Goal: Task Accomplishment & Management: Use online tool/utility

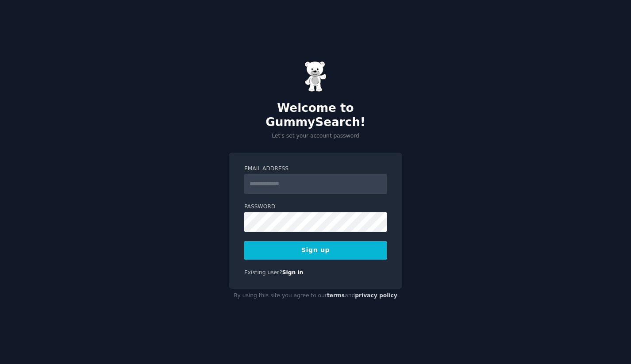
click at [377, 180] on input "Email Address" at bounding box center [315, 183] width 142 height 19
type input "**********"
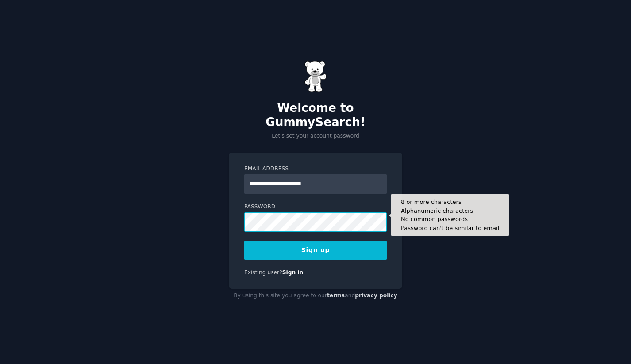
click at [244, 241] on button "Sign up" at bounding box center [315, 250] width 142 height 19
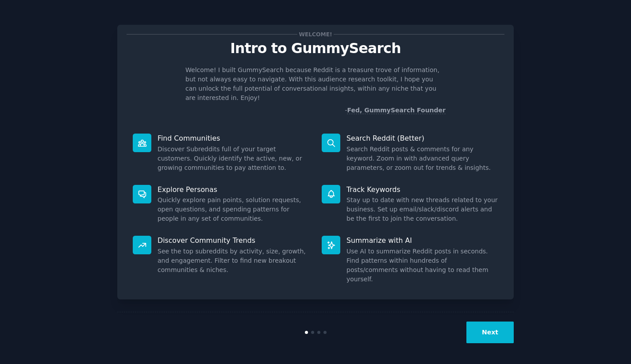
click at [490, 327] on button "Next" at bounding box center [489, 333] width 47 height 22
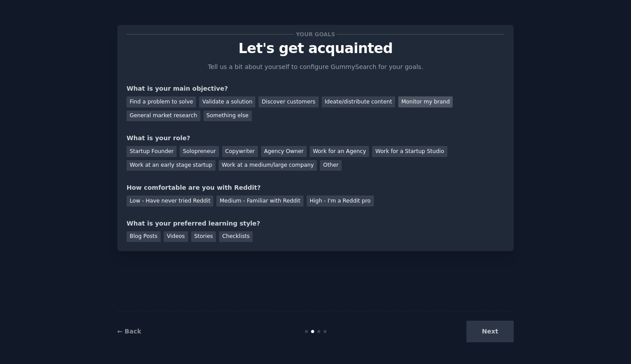
click at [420, 103] on div "Monitor my brand" at bounding box center [425, 101] width 54 height 11
click at [242, 167] on div "Work at a medium/large company" at bounding box center [268, 165] width 98 height 11
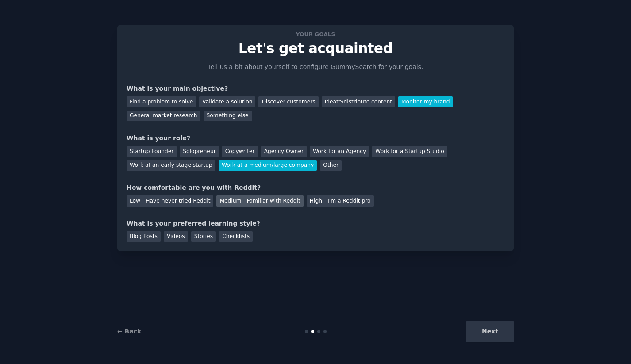
click at [278, 204] on div "Medium - Familiar with Reddit" at bounding box center [259, 201] width 87 height 11
click at [242, 239] on div "Checklists" at bounding box center [236, 236] width 34 height 11
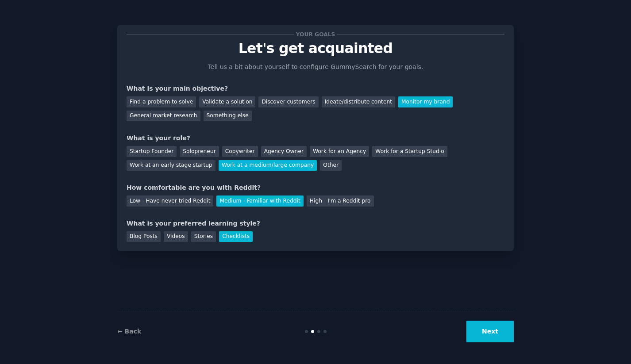
click at [509, 323] on button "Next" at bounding box center [489, 332] width 47 height 22
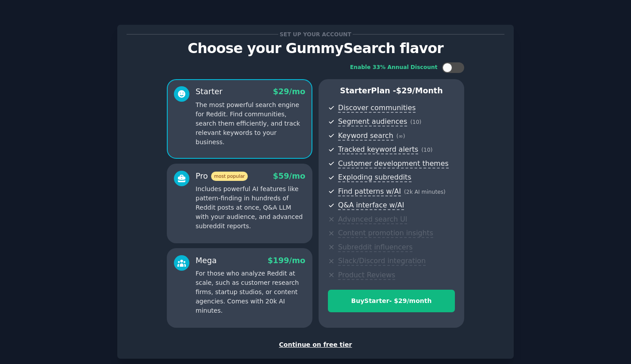
click at [311, 340] on div "Continue on free tier" at bounding box center [316, 344] width 378 height 9
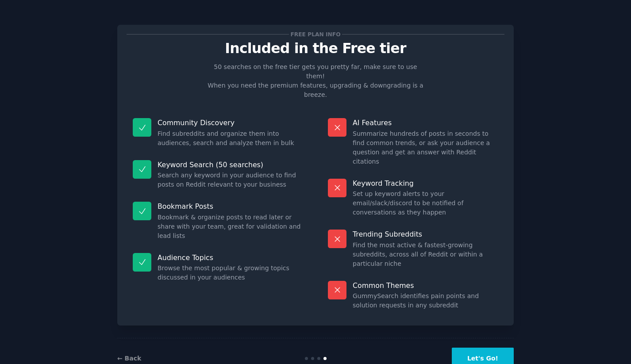
click at [482, 348] on button "Let's Go!" at bounding box center [483, 359] width 62 height 22
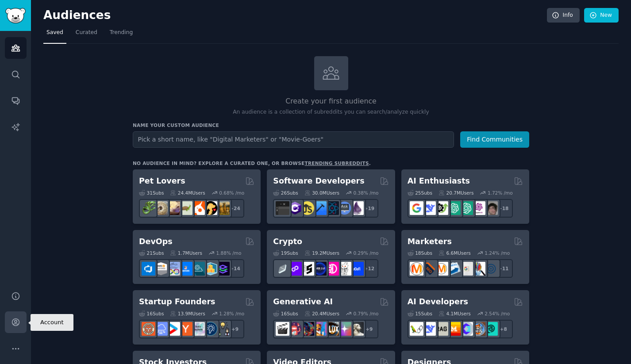
click at [19, 322] on icon "Sidebar" at bounding box center [15, 322] width 9 height 9
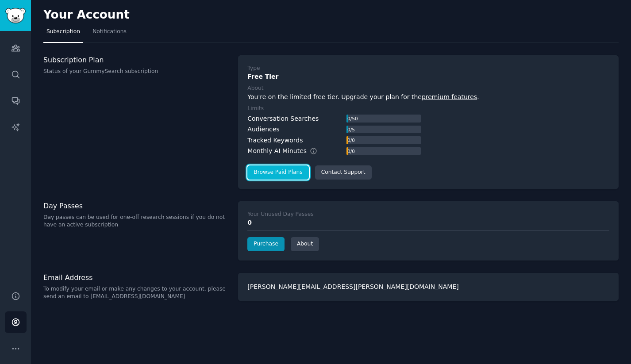
click at [299, 173] on link "Browse Paid Plans" at bounding box center [277, 172] width 61 height 14
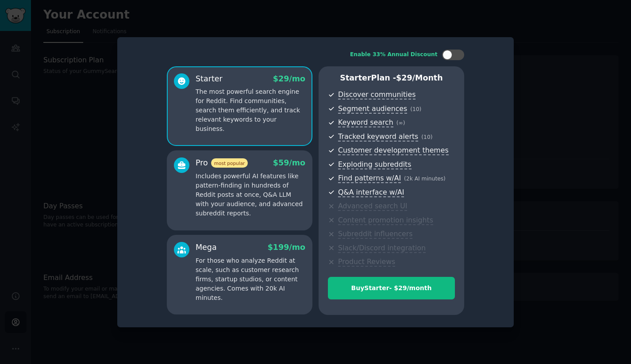
click at [207, 113] on p "The most powerful search engine for Reddit. Find communities, search them effic…" at bounding box center [251, 110] width 110 height 46
click at [542, 79] on div at bounding box center [315, 182] width 631 height 364
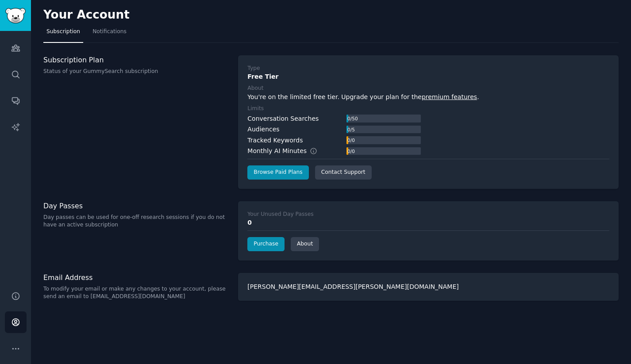
click at [272, 180] on div "Type Free Tier About You're on the limited free tier. Upgrade your plan for the…" at bounding box center [428, 122] width 381 height 134
click at [272, 174] on link "Browse Paid Plans" at bounding box center [277, 172] width 61 height 14
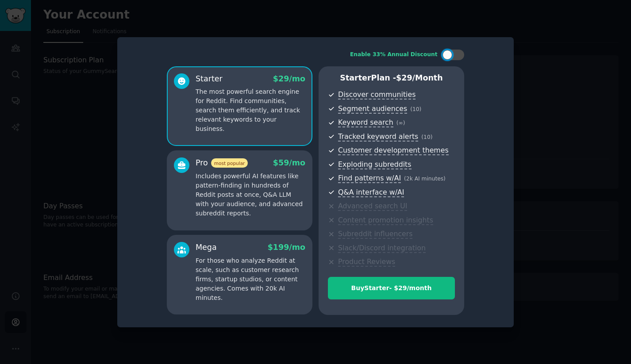
click at [27, 154] on div at bounding box center [315, 182] width 631 height 364
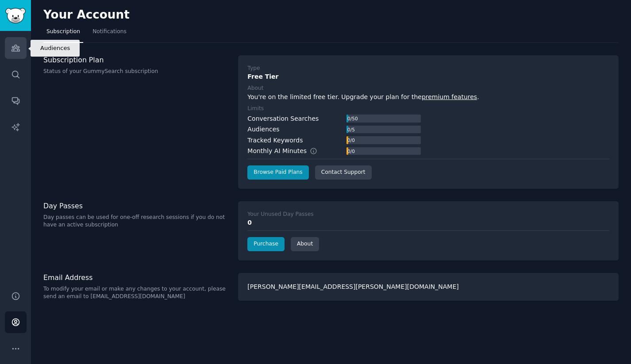
click at [19, 52] on icon "Sidebar" at bounding box center [15, 47] width 9 height 9
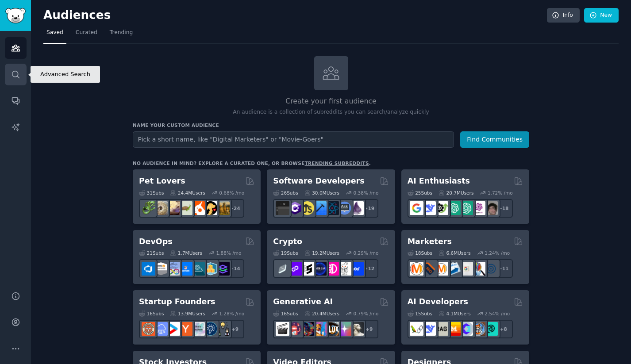
click at [15, 74] on icon "Sidebar" at bounding box center [15, 74] width 9 height 9
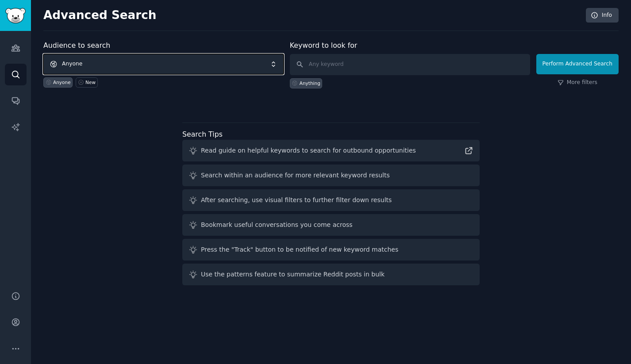
click at [137, 62] on span "Anyone" at bounding box center [163, 64] width 240 height 20
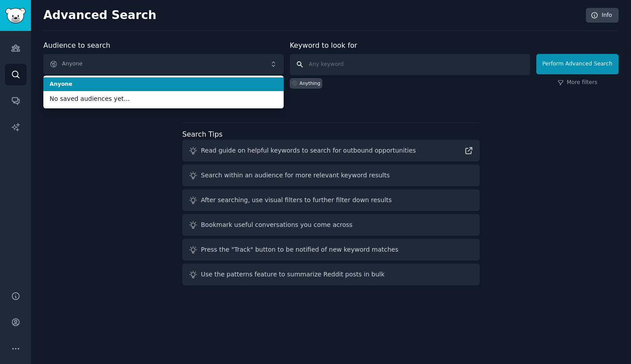
click at [349, 65] on input "text" at bounding box center [410, 64] width 240 height 21
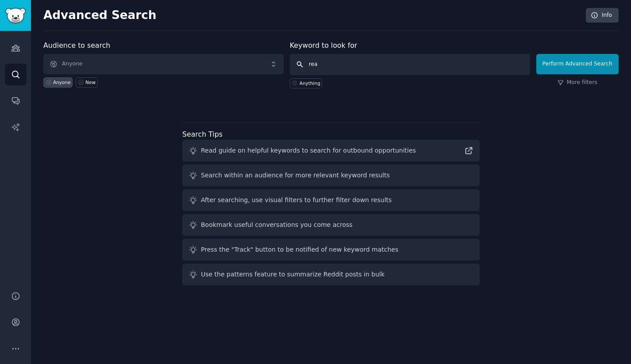
type input "reac"
type input ""reach financial""
click button "Perform Advanced Search" at bounding box center [577, 64] width 82 height 20
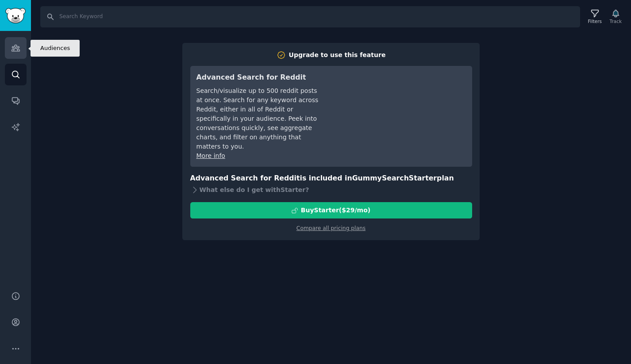
click at [7, 43] on link "Audiences" at bounding box center [16, 48] width 22 height 22
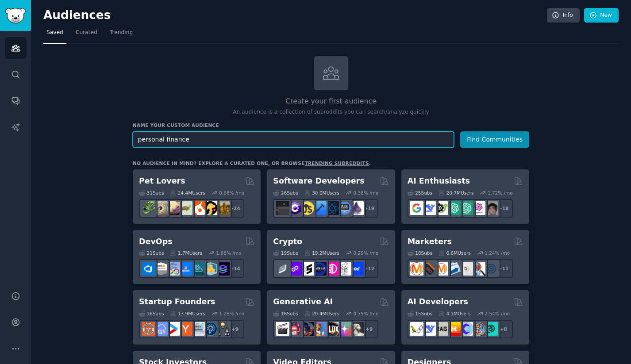
paste input "Debt-Burdened Consumers"
type input "Debt-Burdened Consumers"
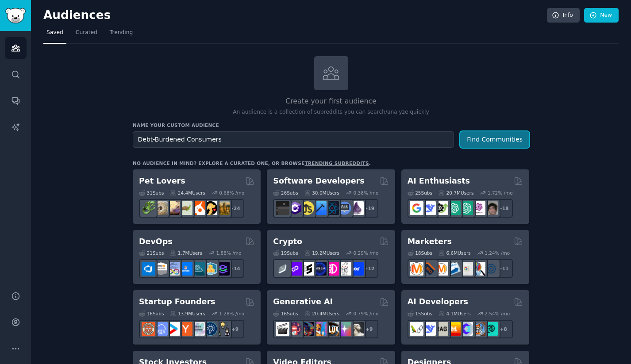
click at [486, 131] on button "Find Communities" at bounding box center [494, 139] width 69 height 16
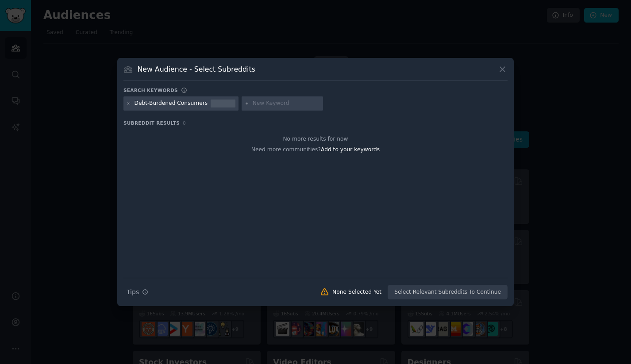
click at [220, 105] on div at bounding box center [223, 104] width 25 height 8
click at [159, 103] on div "Debt-Burdened Consumers" at bounding box center [171, 104] width 73 height 8
click at [128, 104] on icon at bounding box center [129, 103] width 5 height 5
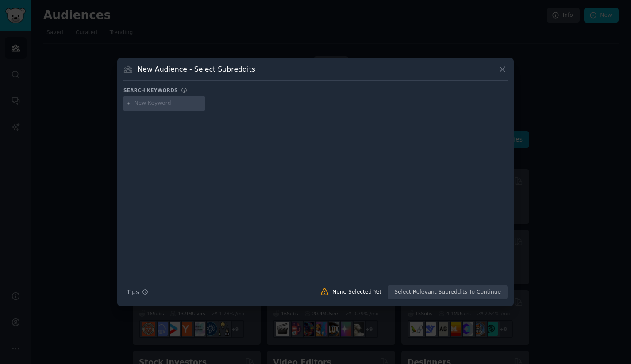
click at [157, 106] on input "text" at bounding box center [168, 104] width 67 height 8
type input "personal finance"
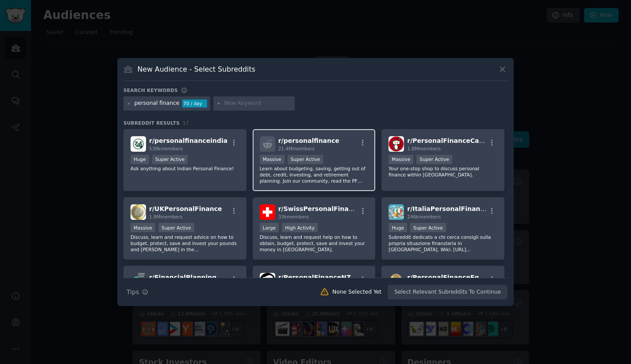
click at [353, 140] on div "r/ personalfinance 21.4M members" at bounding box center [314, 143] width 109 height 15
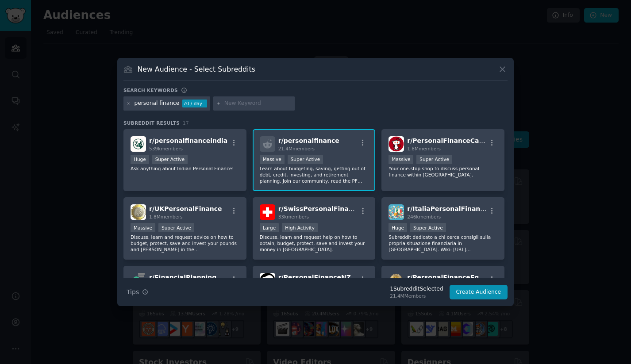
scroll to position [105, 0]
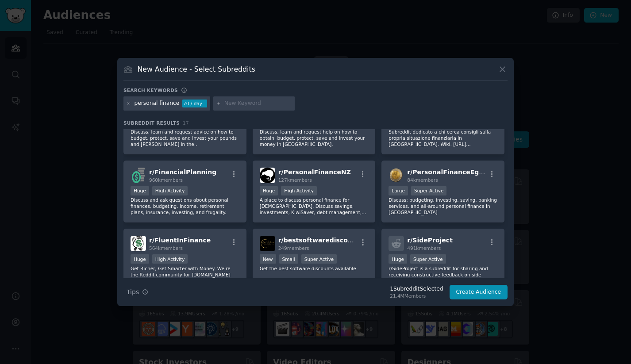
click at [165, 104] on div "personal finance" at bounding box center [157, 104] width 45 height 8
click at [130, 104] on icon at bounding box center [129, 103] width 5 height 5
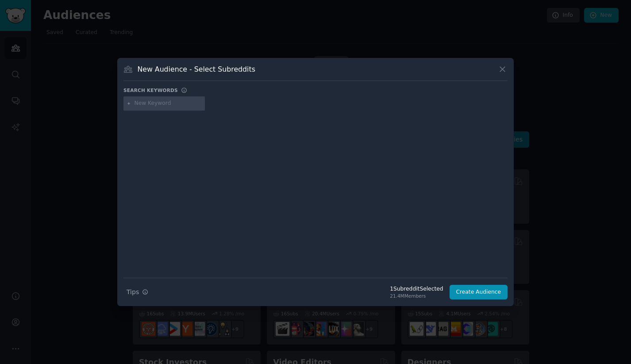
click at [156, 104] on input "text" at bounding box center [168, 104] width 67 height 8
type input "debt"
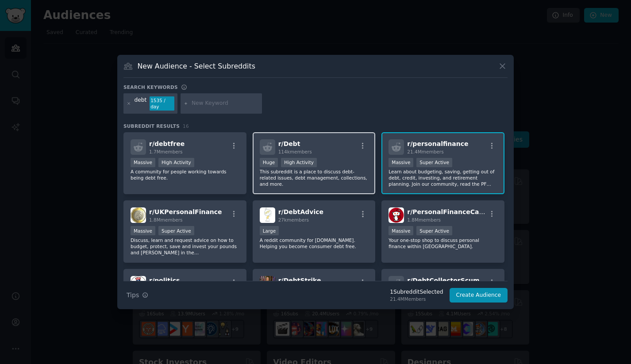
click at [298, 149] on span "114k members" at bounding box center [295, 151] width 34 height 5
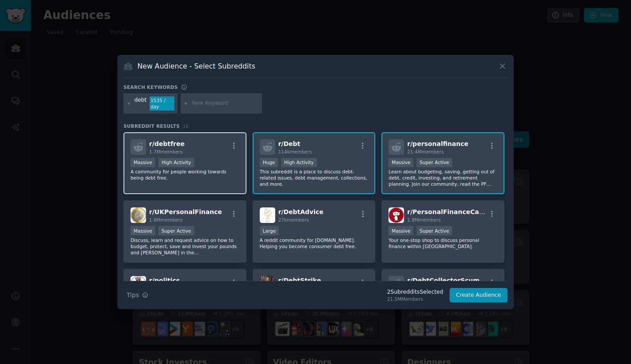
click at [174, 153] on div "r/ debtfree 1.7M members Massive High Activity A community for people working t…" at bounding box center [184, 163] width 123 height 62
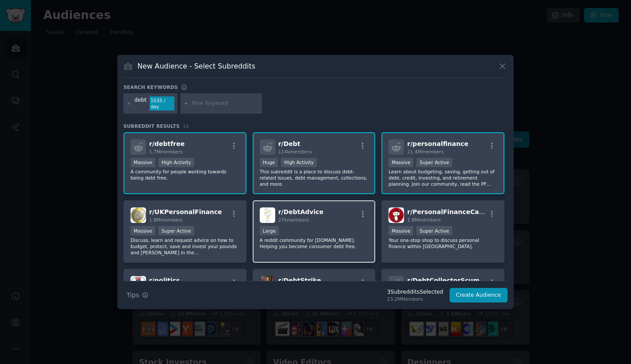
click at [292, 217] on span "27k members" at bounding box center [293, 219] width 31 height 5
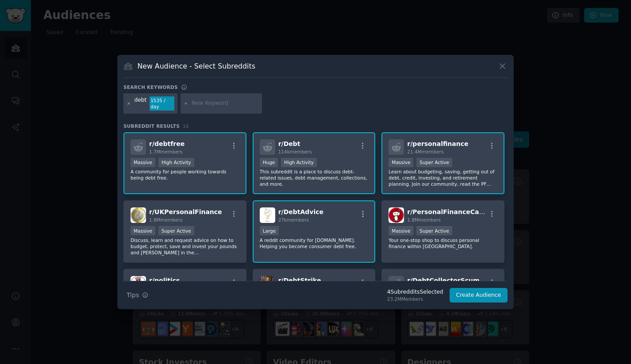
click at [129, 104] on icon at bounding box center [129, 103] width 5 height 5
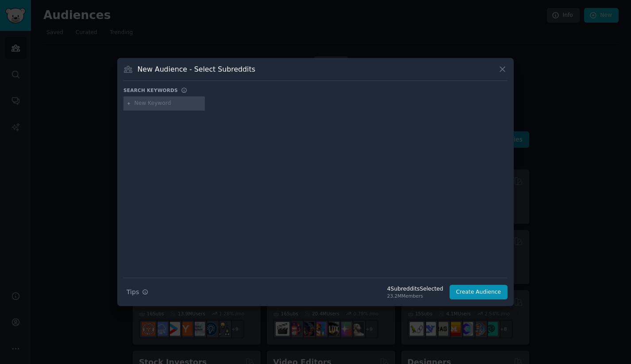
click at [135, 104] on input "text" at bounding box center [168, 104] width 67 height 8
click at [153, 105] on input "povertyfinance" at bounding box center [168, 104] width 67 height 8
type input "poverty finance"
click at [180, 102] on input "poverty finance" at bounding box center [168, 104] width 67 height 8
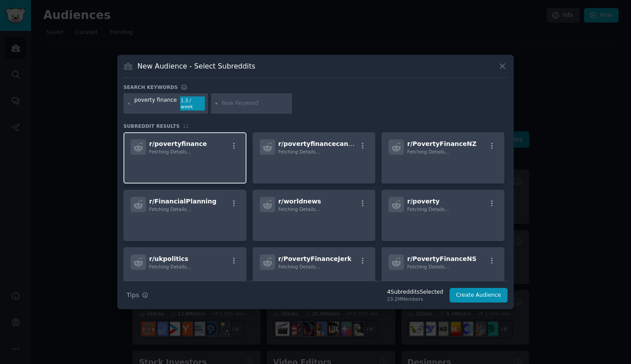
click at [169, 143] on span "r/ povertyfinance" at bounding box center [178, 143] width 58 height 7
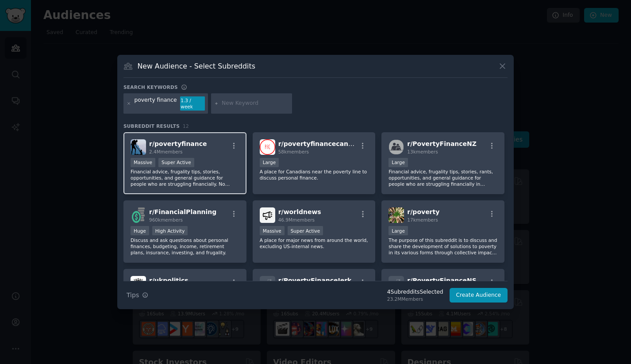
click at [230, 180] on p "Financial advice, frugality tips, stories, opportunities, and general guidance …" at bounding box center [185, 178] width 109 height 19
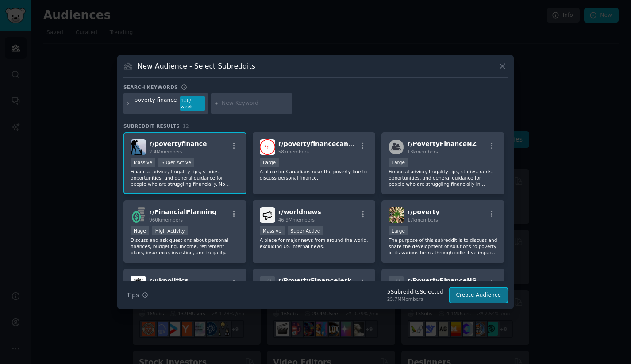
click at [473, 291] on button "Create Audience" at bounding box center [479, 295] width 58 height 15
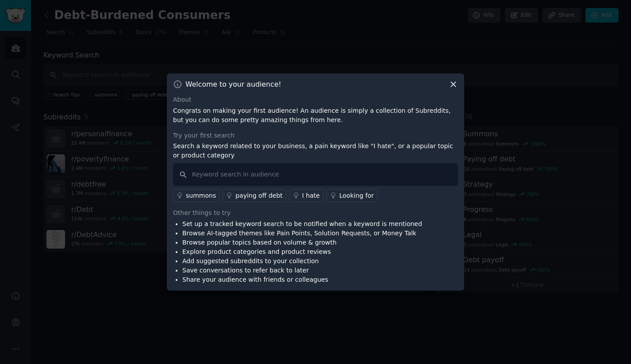
click at [452, 82] on icon at bounding box center [453, 84] width 9 height 9
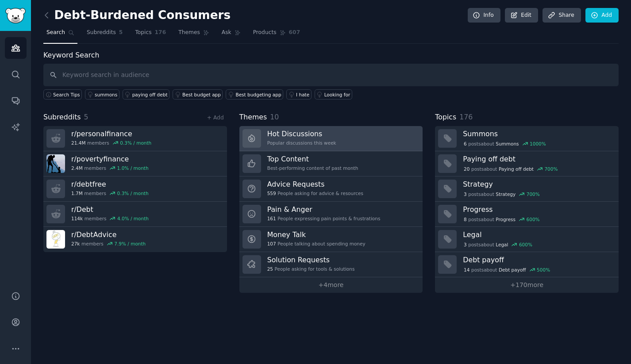
click at [280, 137] on h3 "Hot Discussions" at bounding box center [301, 133] width 69 height 9
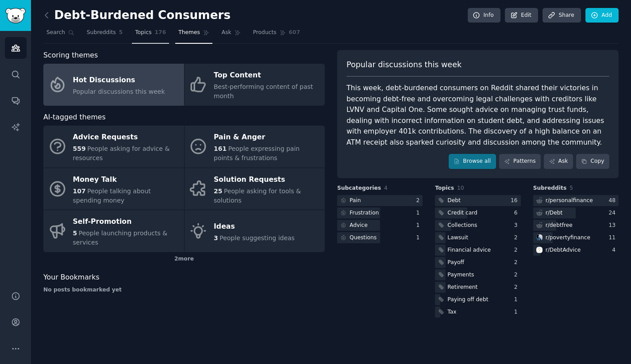
click at [153, 37] on link "Topics 176" at bounding box center [150, 35] width 37 height 18
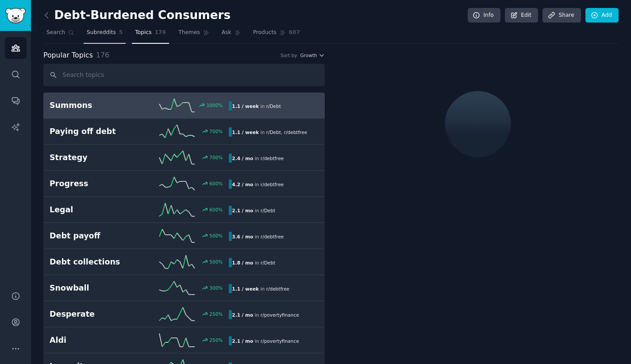
click at [102, 34] on span "Subreddits" at bounding box center [101, 33] width 29 height 8
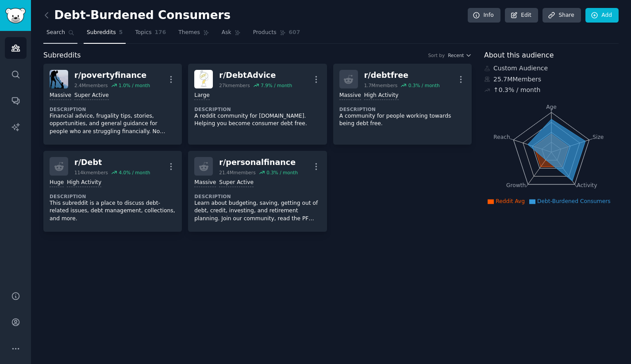
click at [73, 34] on icon at bounding box center [71, 33] width 6 height 6
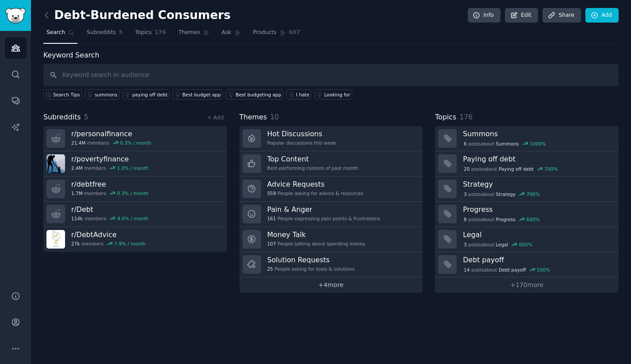
click at [334, 287] on link "+ 4 more" at bounding box center [331, 284] width 184 height 15
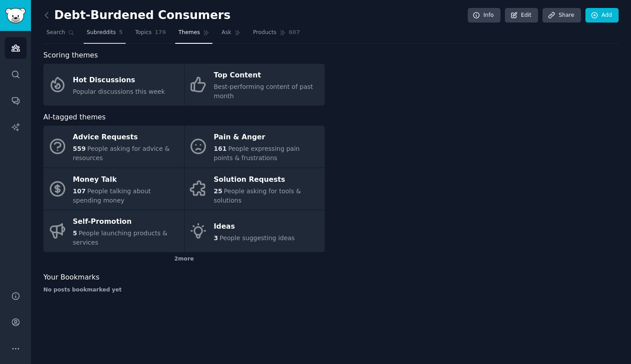
click at [107, 33] on span "Subreddits" at bounding box center [101, 33] width 29 height 8
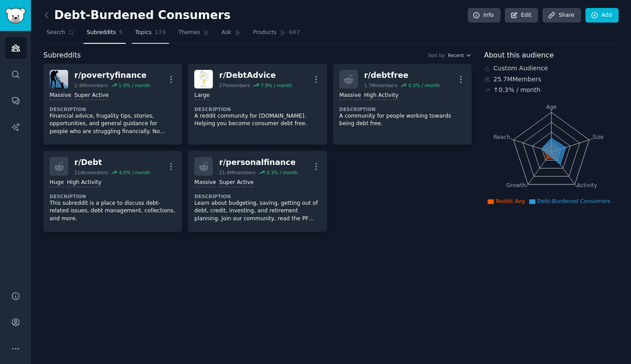
click at [147, 31] on span "Topics" at bounding box center [143, 33] width 16 height 8
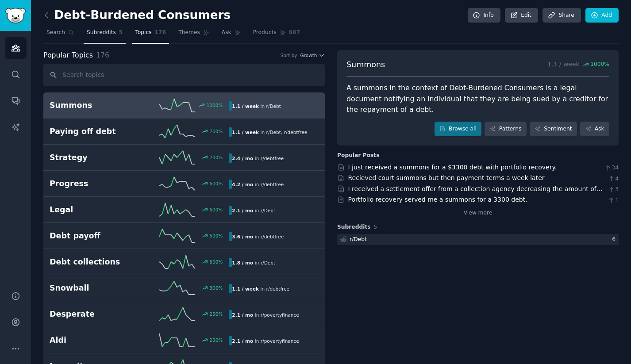
click at [104, 35] on span "Subreddits" at bounding box center [101, 33] width 29 height 8
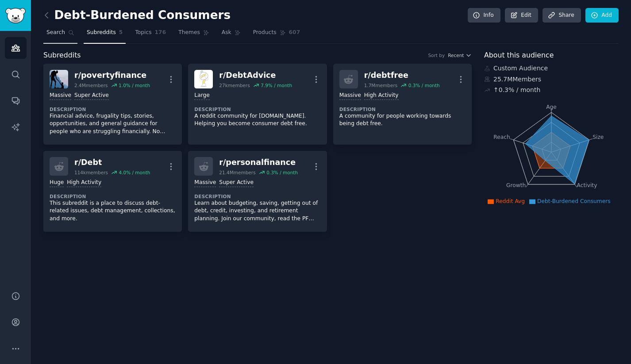
click at [61, 35] on span "Search" at bounding box center [55, 33] width 19 height 8
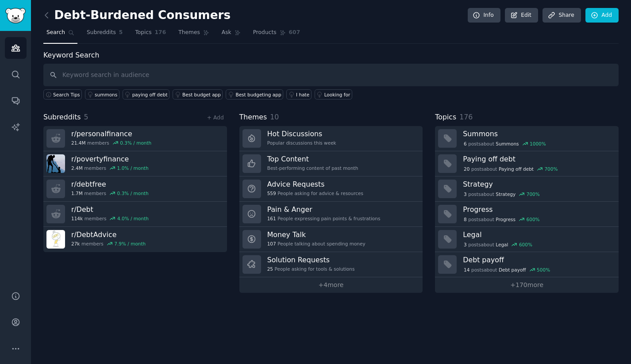
click at [318, 293] on div "Debt-Burdened Consumers Info Edit Share Add Search Subreddits 5 Topics 176 Them…" at bounding box center [331, 182] width 600 height 364
click at [317, 284] on link "+ 4 more" at bounding box center [331, 284] width 184 height 15
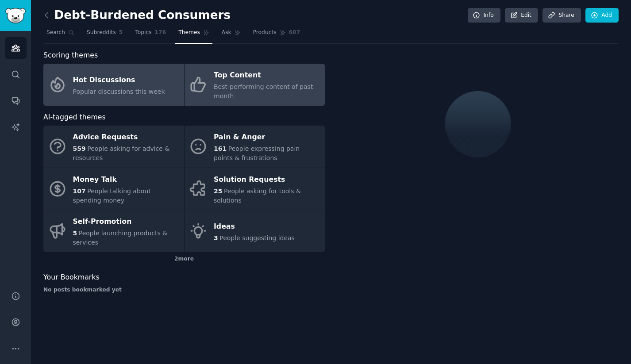
click at [229, 94] on span "Best-performing content of past month" at bounding box center [263, 91] width 99 height 16
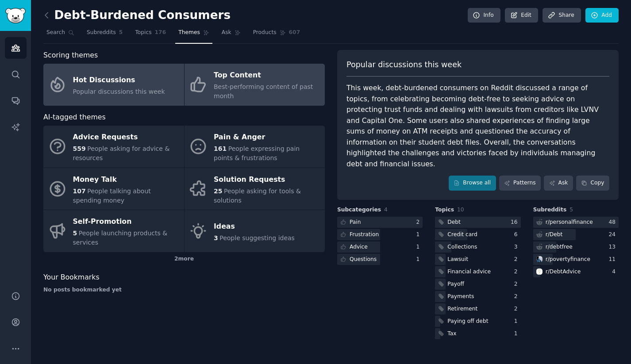
click at [153, 94] on span "Popular discussions this week" at bounding box center [119, 91] width 92 height 7
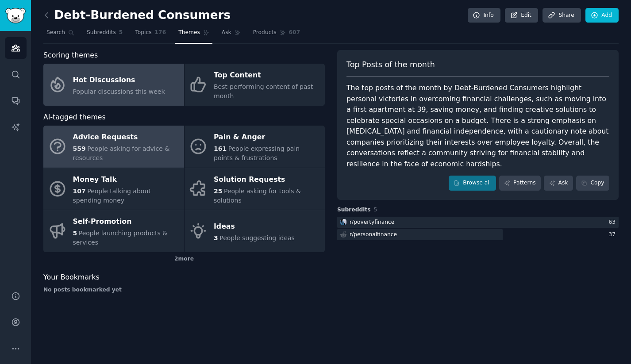
click at [140, 143] on div "Advice Requests" at bounding box center [126, 138] width 107 height 14
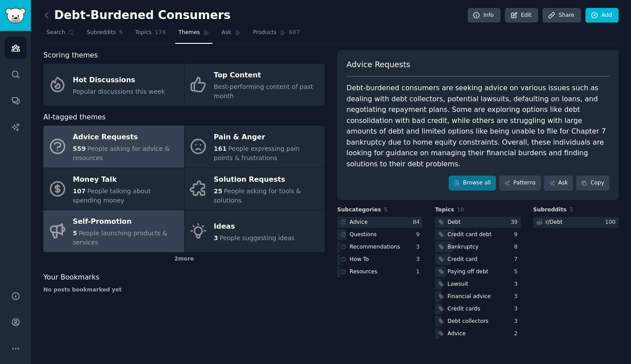
click at [126, 230] on span "People launching products & services" at bounding box center [120, 238] width 95 height 16
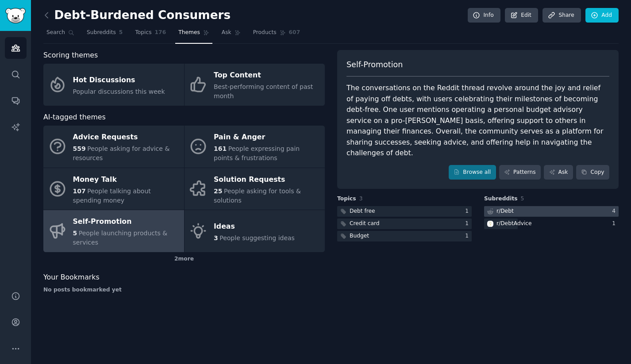
click at [507, 208] on div "r/ Debt" at bounding box center [504, 212] width 17 height 8
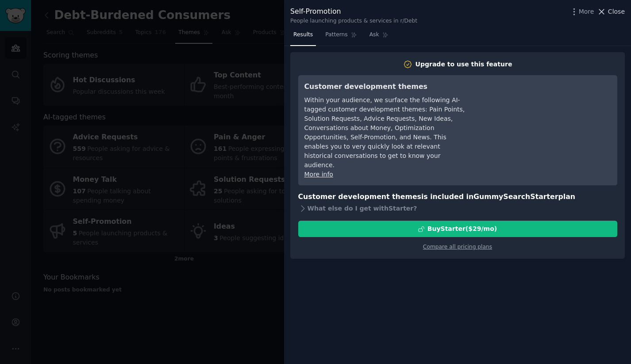
click at [611, 14] on span "Close" at bounding box center [616, 11] width 17 height 9
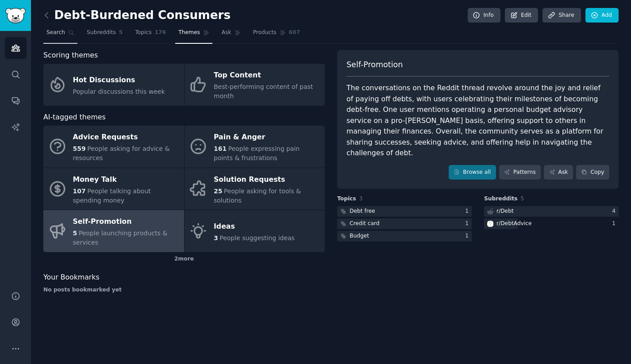
click at [60, 35] on span "Search" at bounding box center [55, 33] width 19 height 8
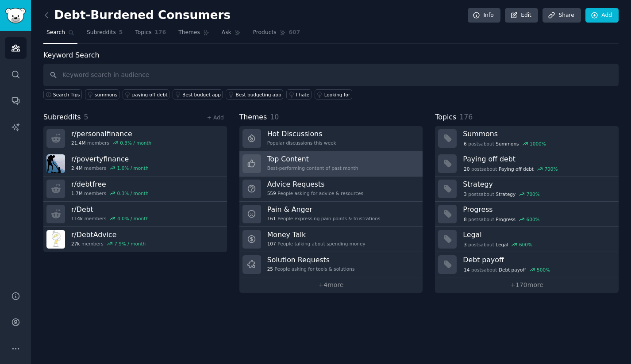
click at [309, 166] on div "Best-performing content of past month" at bounding box center [312, 168] width 91 height 6
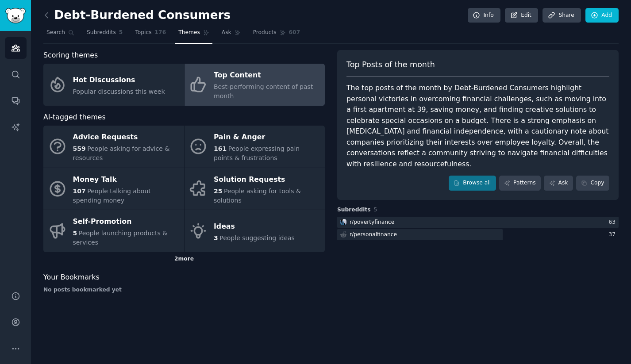
click at [180, 258] on div "2 more" at bounding box center [183, 259] width 281 height 14
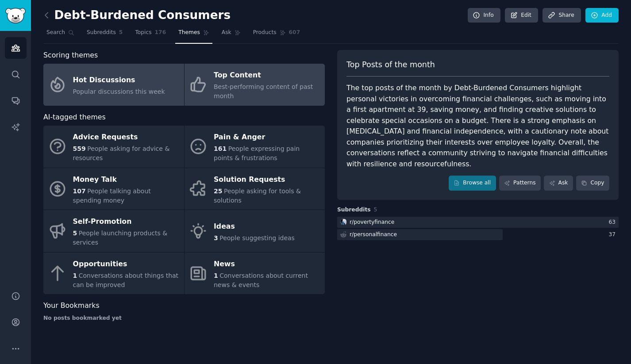
click at [146, 92] on span "Popular discussions this week" at bounding box center [119, 91] width 92 height 7
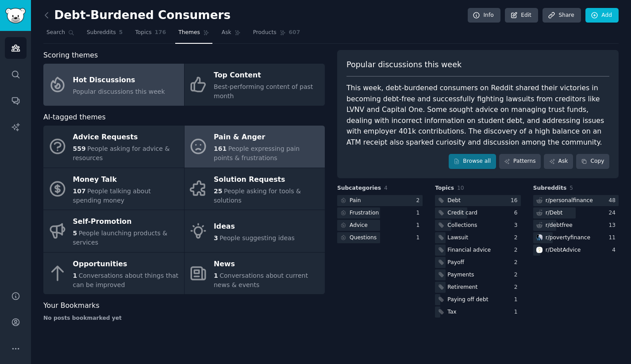
click at [220, 139] on div "Pain & Anger" at bounding box center [267, 138] width 107 height 14
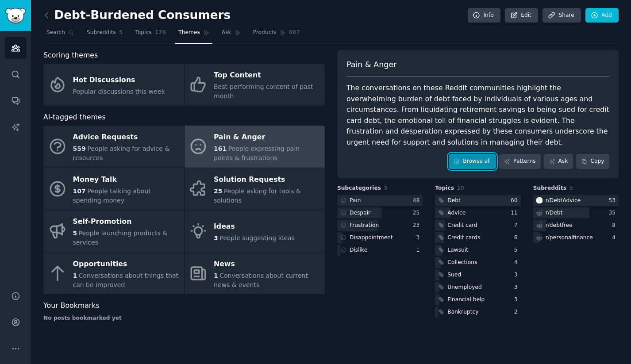
click at [475, 161] on link "Browse all" at bounding box center [472, 161] width 47 height 15
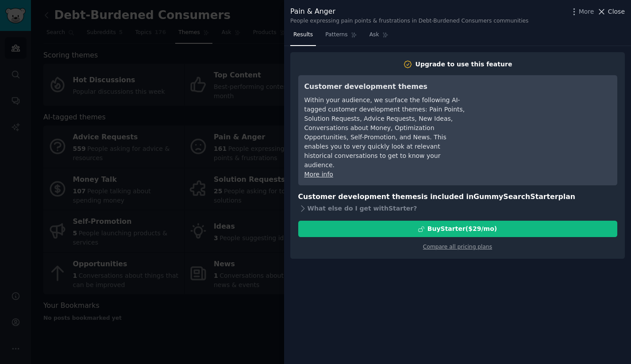
click at [616, 11] on span "Close" at bounding box center [616, 11] width 17 height 9
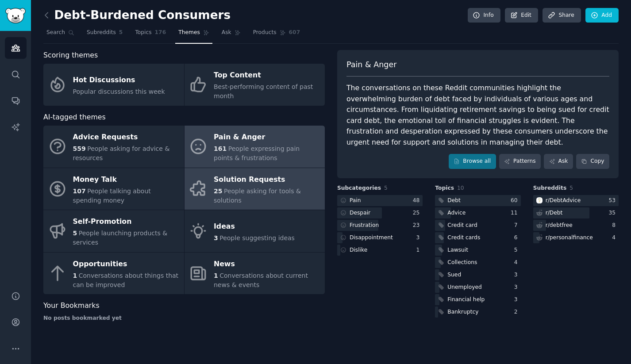
click at [254, 192] on span "People asking for tools & solutions" at bounding box center [257, 196] width 87 height 16
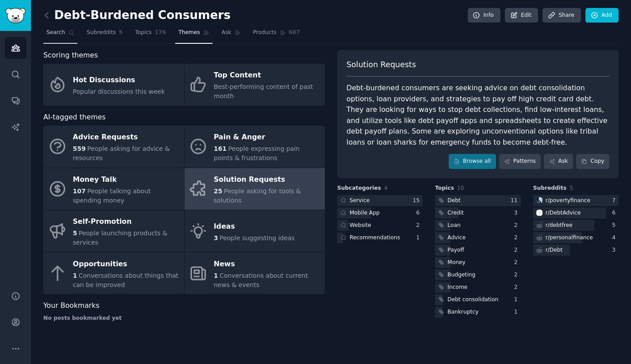
click at [55, 34] on span "Search" at bounding box center [55, 33] width 19 height 8
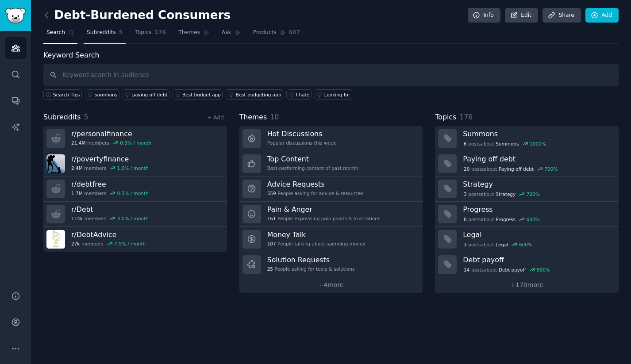
click at [108, 34] on span "Subreddits" at bounding box center [101, 33] width 29 height 8
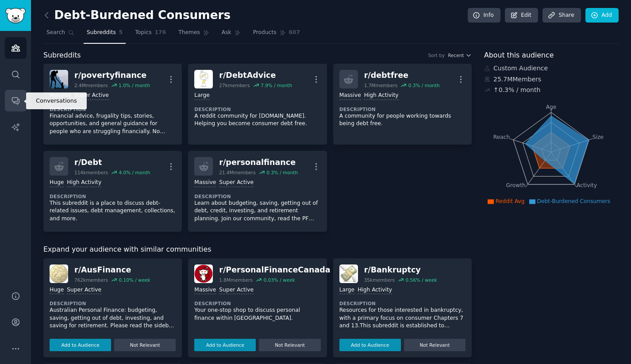
click at [12, 103] on icon "Sidebar" at bounding box center [15, 100] width 9 height 9
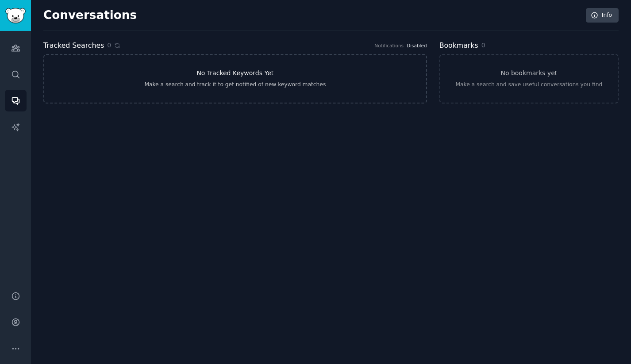
click at [228, 80] on link "No Tracked Keywords Yet Make a search and track it to get notified of new keywo…" at bounding box center [235, 79] width 384 height 50
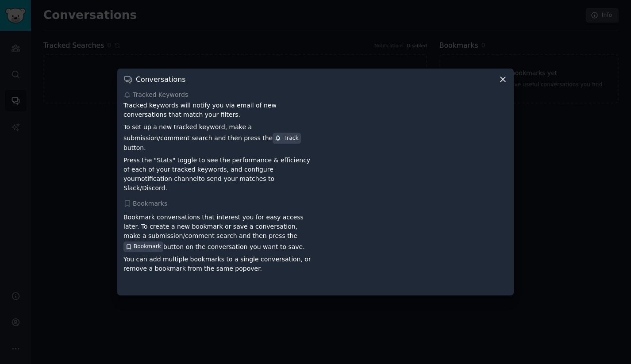
click at [500, 84] on icon at bounding box center [502, 79] width 9 height 9
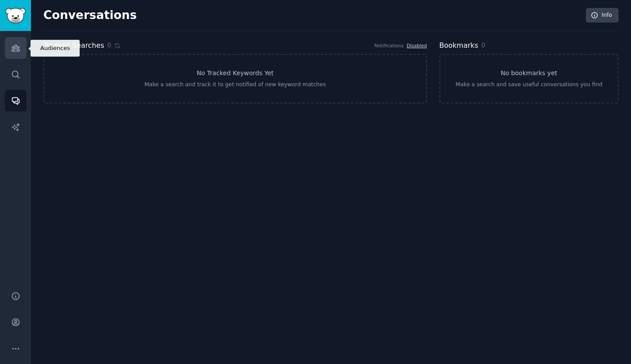
click at [8, 47] on link "Audiences" at bounding box center [16, 48] width 22 height 22
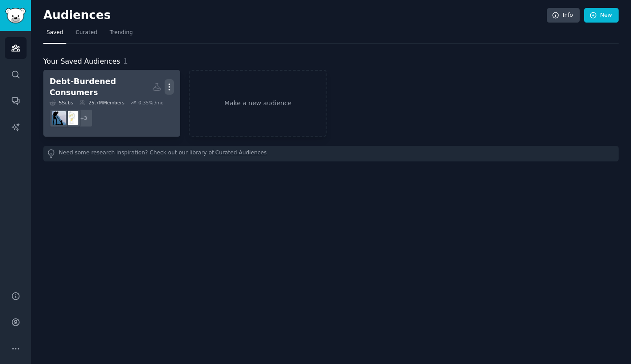
click at [169, 85] on icon "button" at bounding box center [169, 86] width 9 height 9
click at [148, 88] on p "View" at bounding box center [142, 89] width 15 height 9
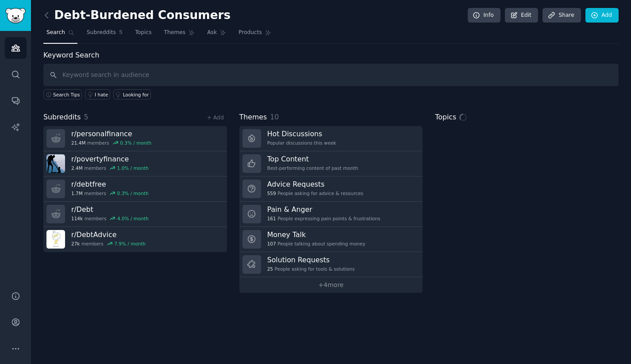
click at [134, 13] on h2 "Debt-Burdened Consumers" at bounding box center [136, 15] width 187 height 14
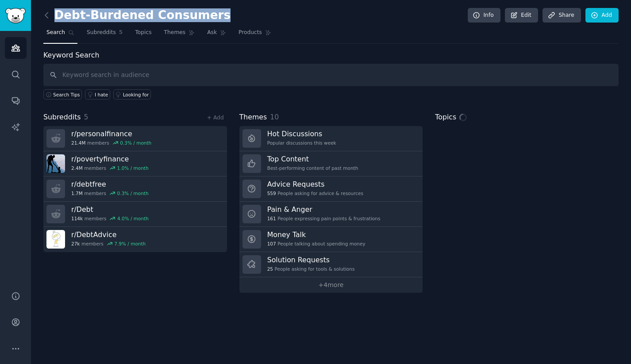
click at [134, 13] on h2 "Debt-Burdened Consumers" at bounding box center [136, 15] width 187 height 14
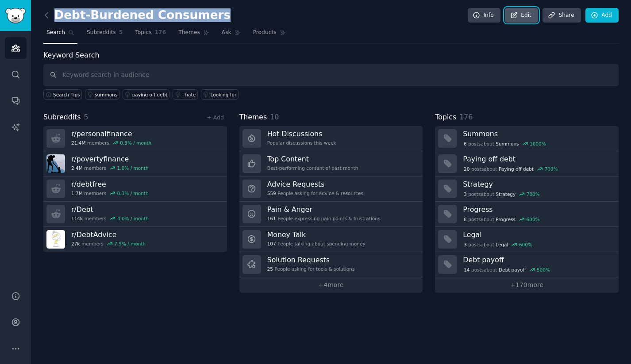
click at [521, 15] on link "Edit" at bounding box center [521, 15] width 33 height 15
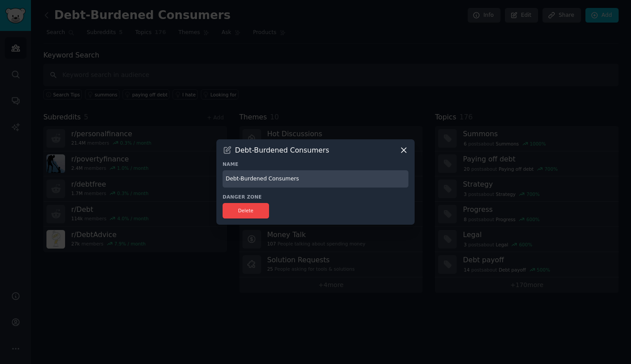
click at [320, 177] on input "Debt-Burdened Consumers" at bounding box center [316, 178] width 186 height 17
type input "Primary Reddit Sub"
type input "P"
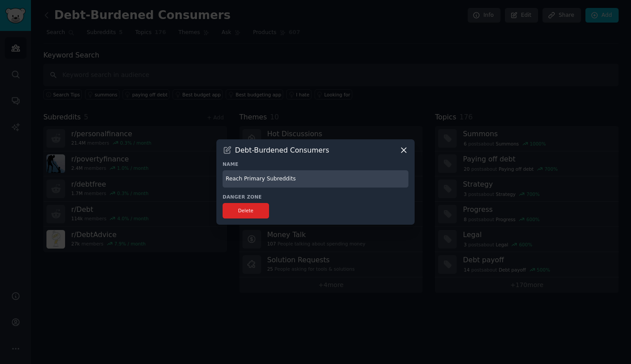
type input "Reach Primary Subreddits"
click at [255, 209] on button "Delete" at bounding box center [246, 210] width 46 height 15
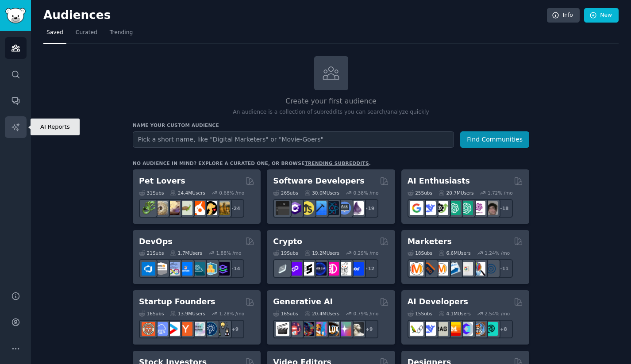
click at [9, 126] on link "AI Reports" at bounding box center [16, 127] width 22 height 22
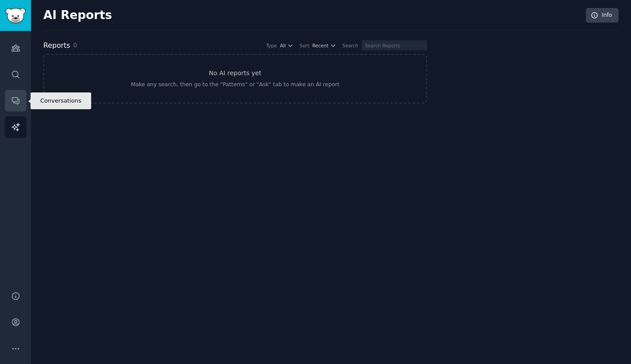
click at [17, 102] on icon "Sidebar" at bounding box center [15, 100] width 9 height 9
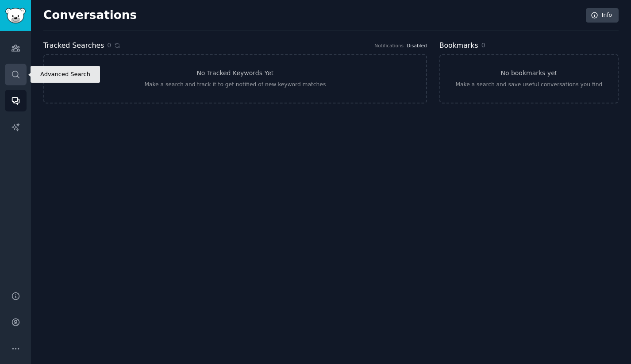
click at [16, 73] on icon "Sidebar" at bounding box center [15, 74] width 9 height 9
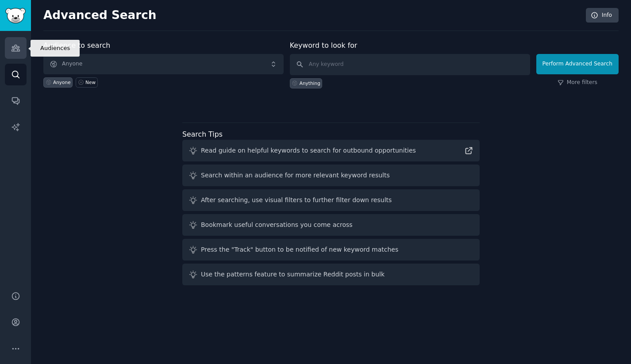
click at [18, 45] on icon "Sidebar" at bounding box center [15, 47] width 9 height 9
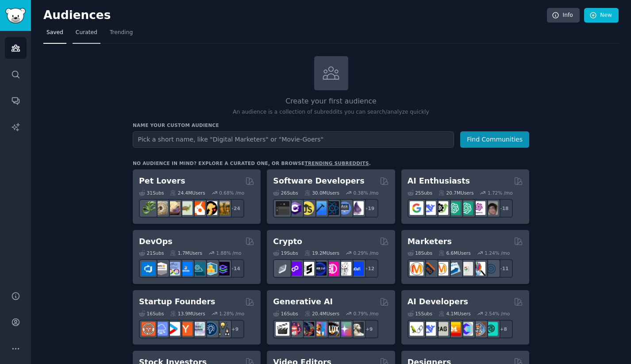
click at [85, 35] on span "Curated" at bounding box center [87, 33] width 22 height 8
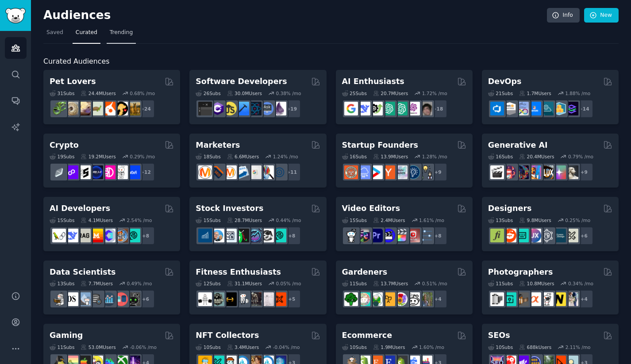
click at [113, 33] on span "Trending" at bounding box center [121, 33] width 23 height 8
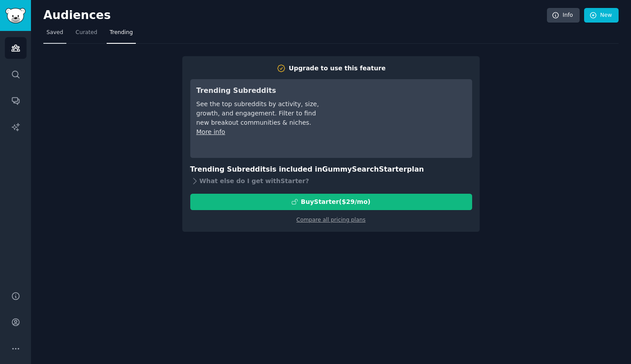
click at [52, 35] on span "Saved" at bounding box center [54, 33] width 17 height 8
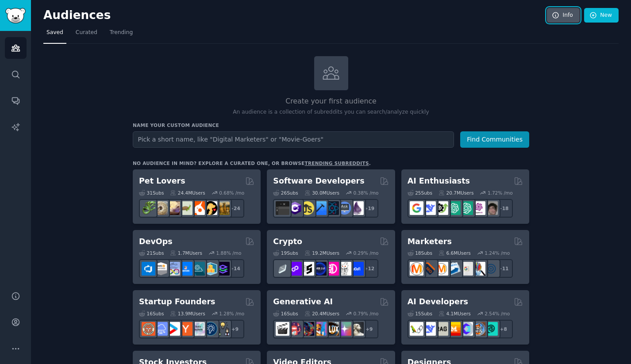
click at [561, 18] on link "Info" at bounding box center [563, 15] width 33 height 15
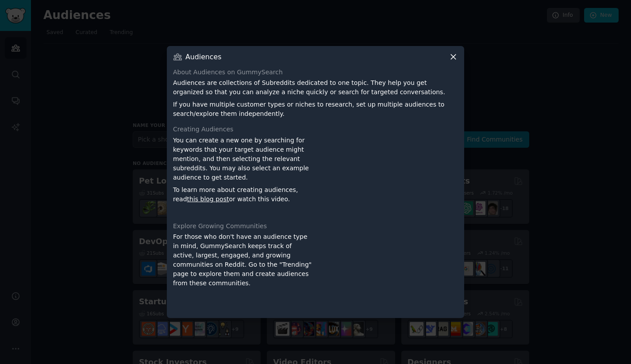
click at [451, 59] on icon at bounding box center [453, 56] width 9 height 9
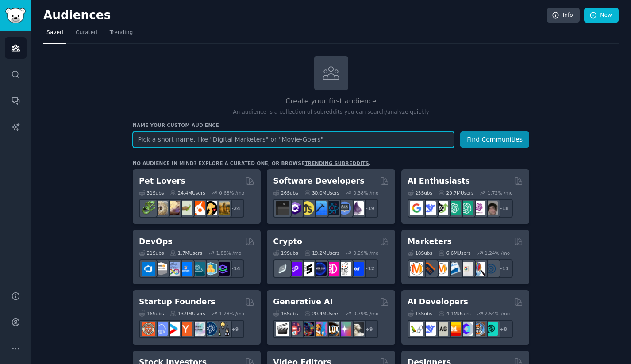
click at [202, 143] on input "text" at bounding box center [293, 139] width 321 height 16
type input "Reach Primary Subreddits"
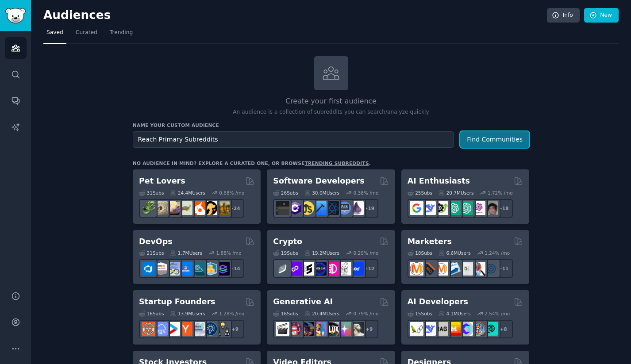
click at [469, 140] on button "Find Communities" at bounding box center [494, 139] width 69 height 16
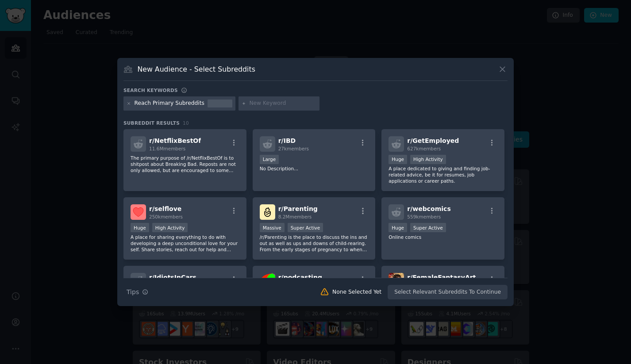
click at [150, 106] on div "Reach Primary Subreddits" at bounding box center [170, 104] width 70 height 8
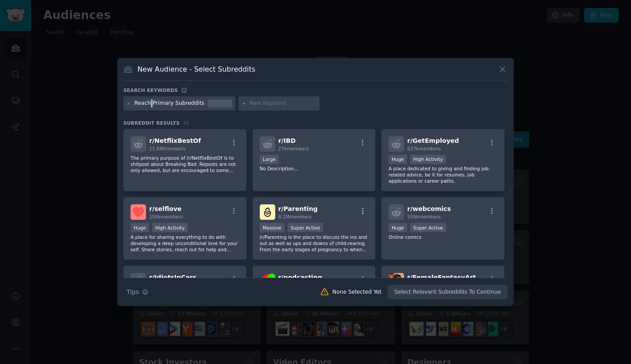
click at [150, 106] on div "Reach Primary Subreddits" at bounding box center [170, 104] width 70 height 8
click at [193, 103] on div "Reach Primary Subreddits" at bounding box center [170, 104] width 70 height 8
click at [185, 106] on div "Reach Primary Subreddits" at bounding box center [170, 104] width 70 height 8
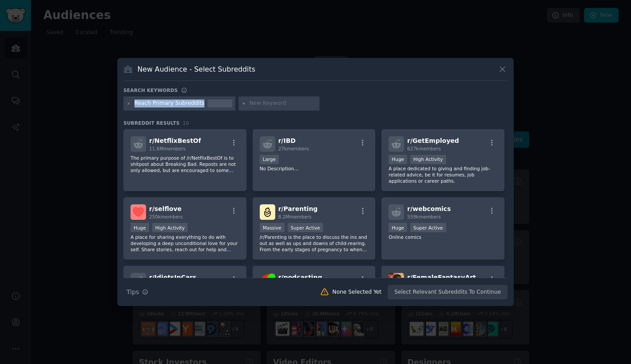
click at [185, 106] on div "Reach Primary Subreddits" at bounding box center [170, 104] width 70 height 8
click at [158, 101] on div "Reach Primary Subreddits" at bounding box center [170, 104] width 70 height 8
click at [130, 102] on icon at bounding box center [129, 103] width 2 height 2
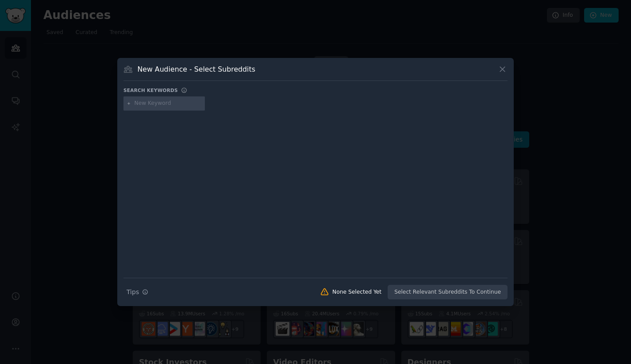
click at [164, 102] on input "text" at bounding box center [168, 104] width 67 height 8
type input "debt"
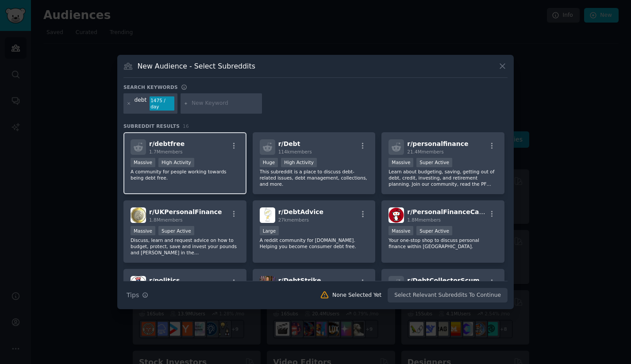
click at [208, 158] on div "Massive High Activity" at bounding box center [185, 163] width 109 height 11
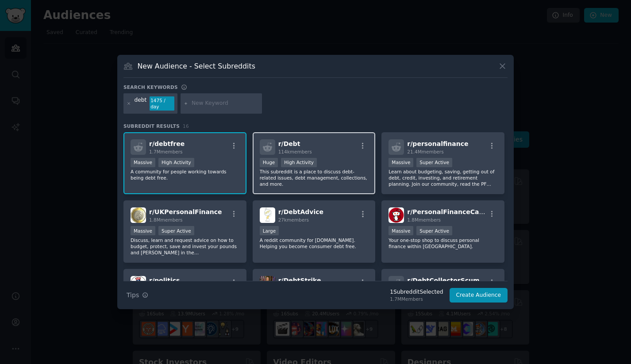
click at [317, 146] on div "r/ Debt 114k members" at bounding box center [314, 146] width 109 height 15
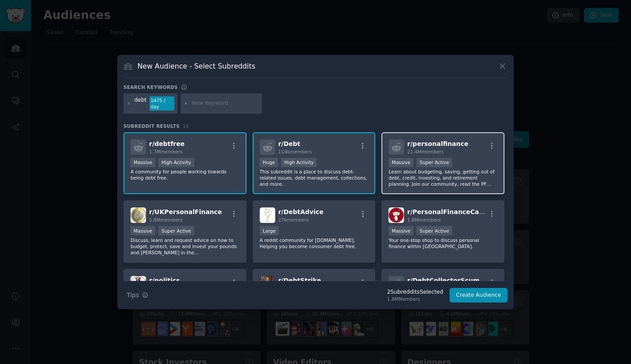
click at [434, 150] on span "21.4M members" at bounding box center [425, 151] width 36 height 5
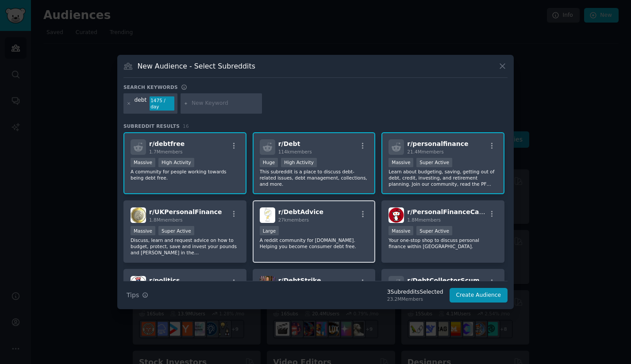
click at [332, 221] on div "r/ DebtAdvice 27k members Large A reddit community for [DOMAIN_NAME]. Helping y…" at bounding box center [314, 231] width 123 height 62
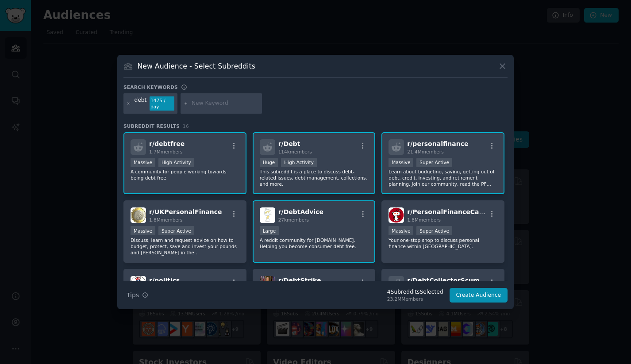
click at [134, 105] on div "debt 1475 / day" at bounding box center [150, 103] width 54 height 20
click at [128, 104] on icon at bounding box center [129, 103] width 5 height 5
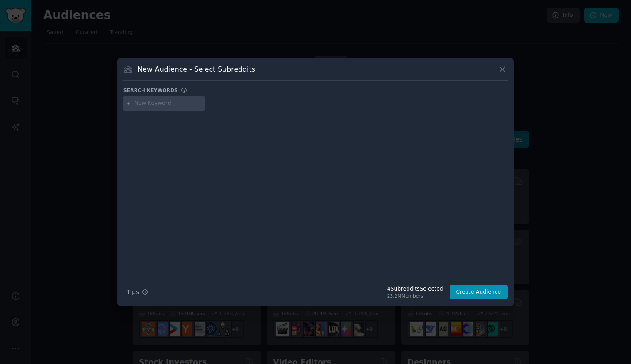
click at [137, 105] on input "text" at bounding box center [168, 104] width 67 height 8
type input "povery fina"
type input "poverty finance"
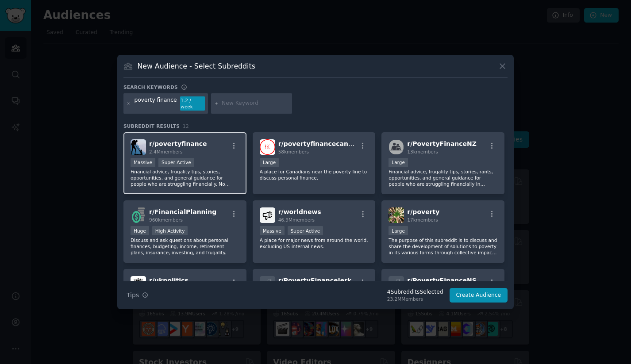
click at [177, 140] on span "r/ povertyfinance" at bounding box center [178, 143] width 58 height 7
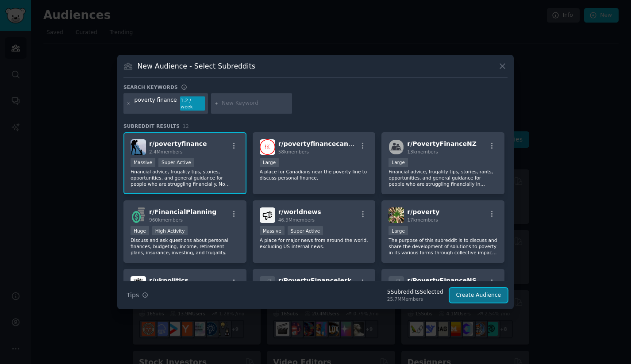
click at [482, 293] on button "Create Audience" at bounding box center [479, 295] width 58 height 15
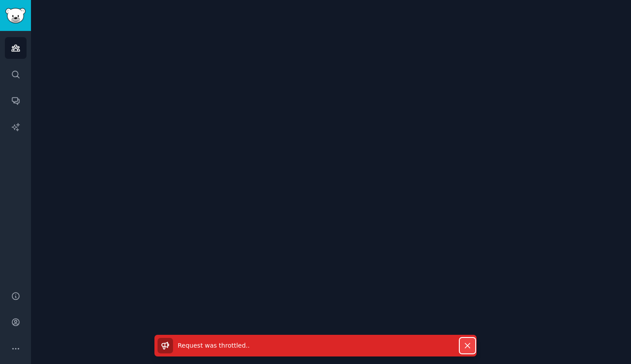
click at [470, 346] on icon "button" at bounding box center [467, 345] width 9 height 9
